Goal: Information Seeking & Learning: Learn about a topic

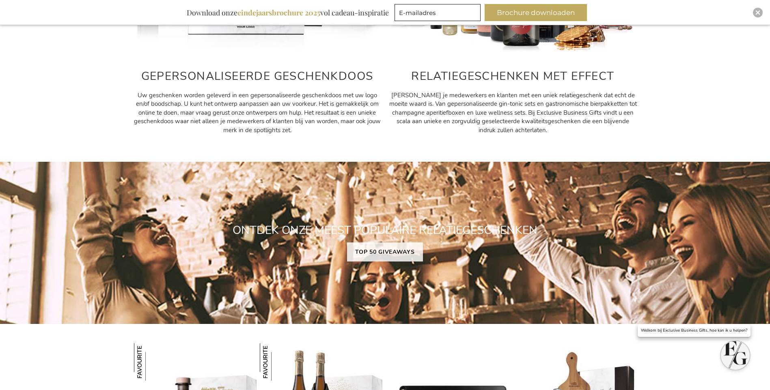
scroll to position [568, 0]
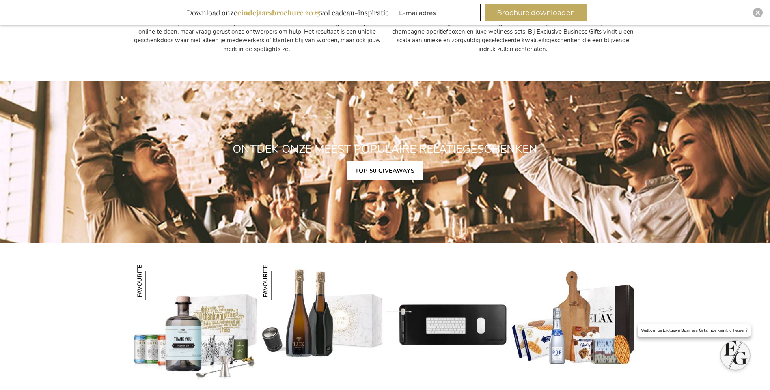
click at [379, 172] on link "TOP 50 GIVEAWAYS" at bounding box center [384, 171] width 75 height 19
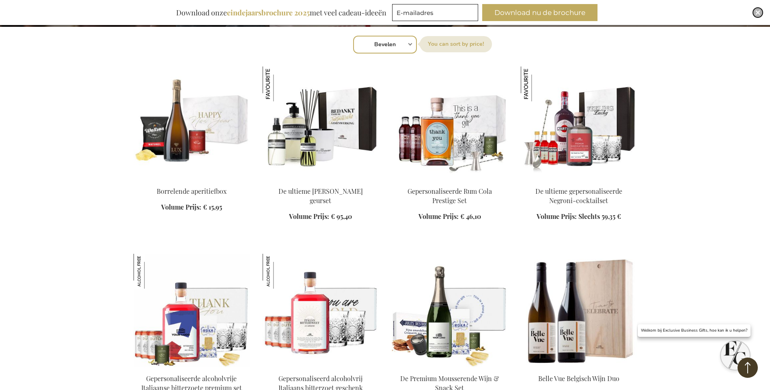
click at [755, 9] on div "Sluiten" at bounding box center [758, 13] width 10 height 10
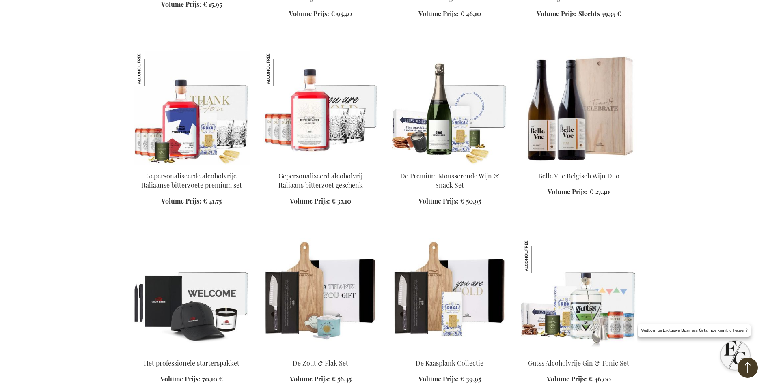
scroll to position [529, 0]
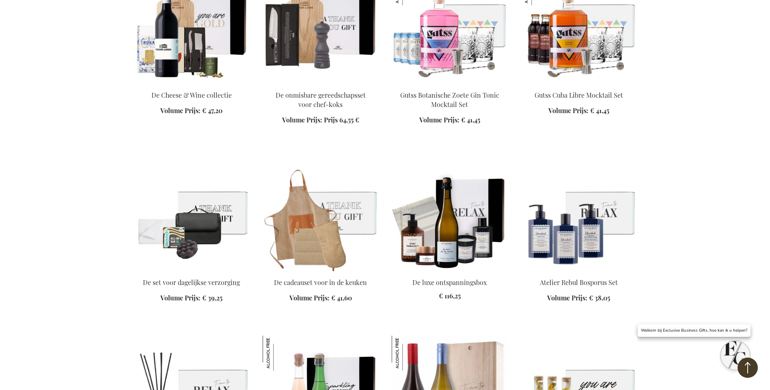
scroll to position [976, 0]
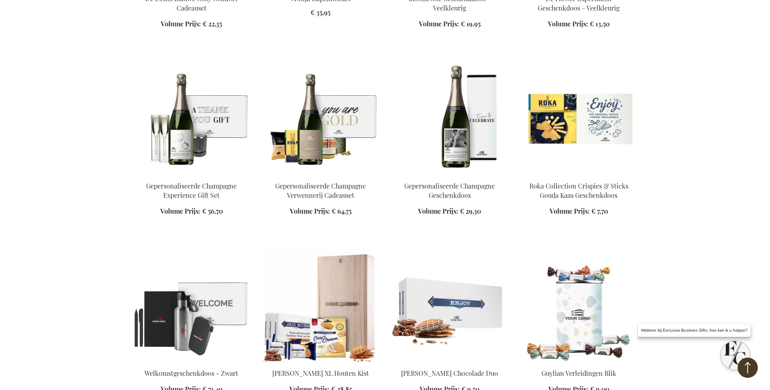
scroll to position [1706, 0]
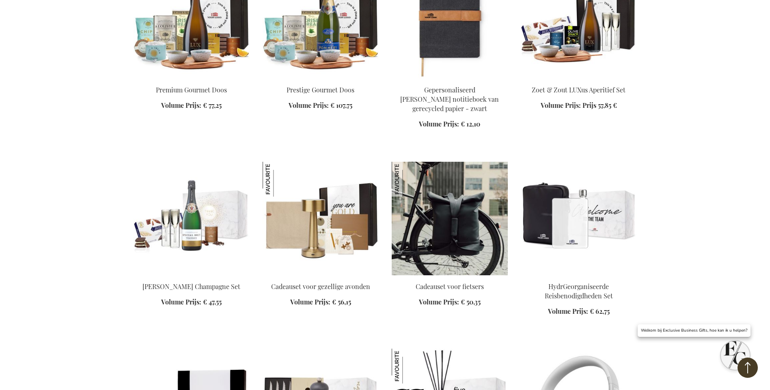
scroll to position [2315, 0]
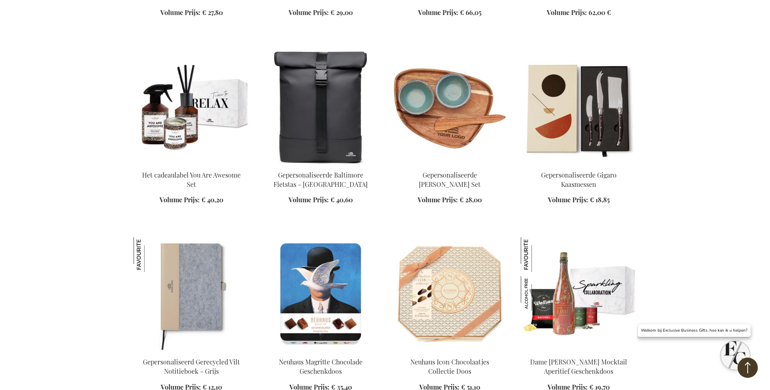
scroll to position [3532, 0]
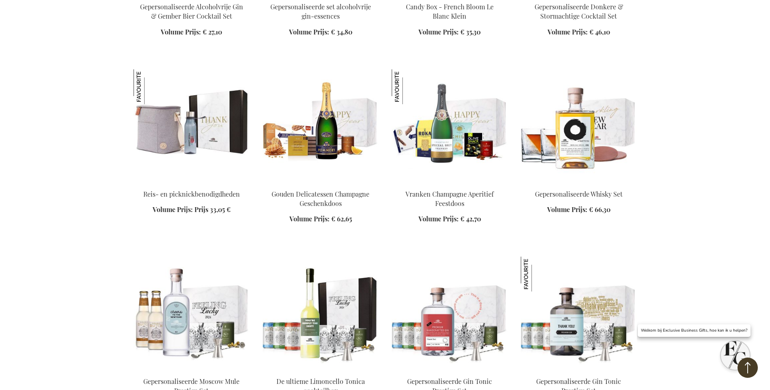
scroll to position [4222, 0]
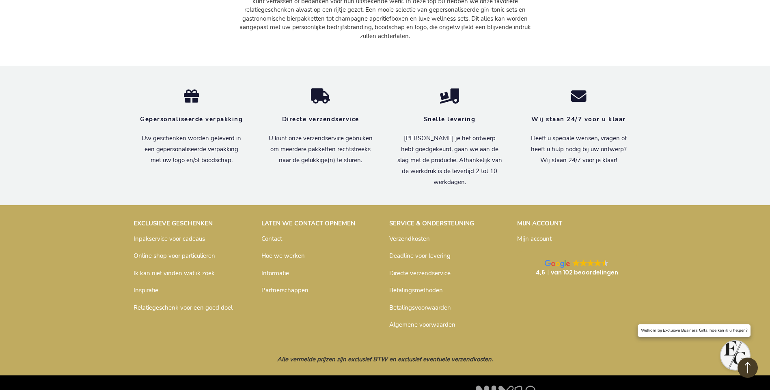
scroll to position [6734, 0]
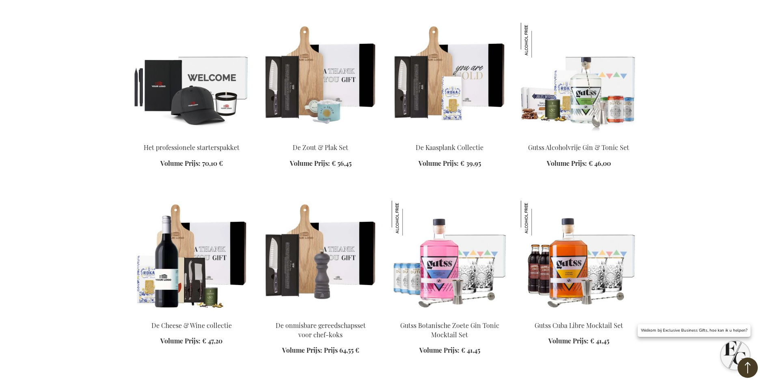
scroll to position [22, 0]
